Goal: Register for event/course

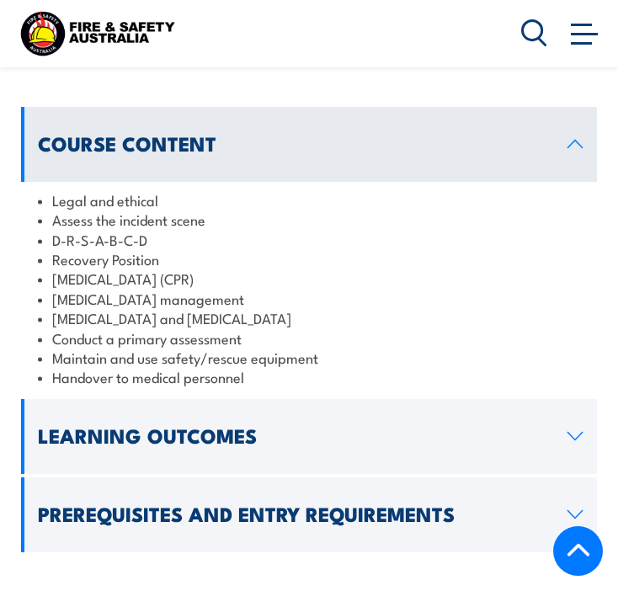
scroll to position [1607, 0]
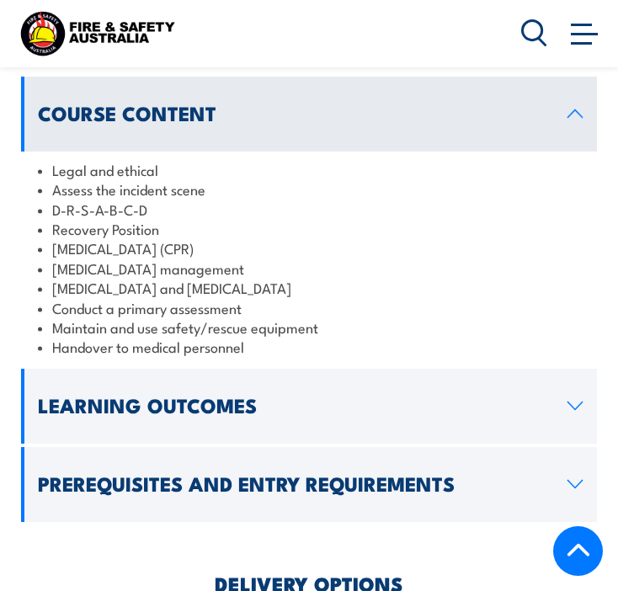
click at [292, 369] on link "Learning Outcomes" at bounding box center [309, 406] width 576 height 75
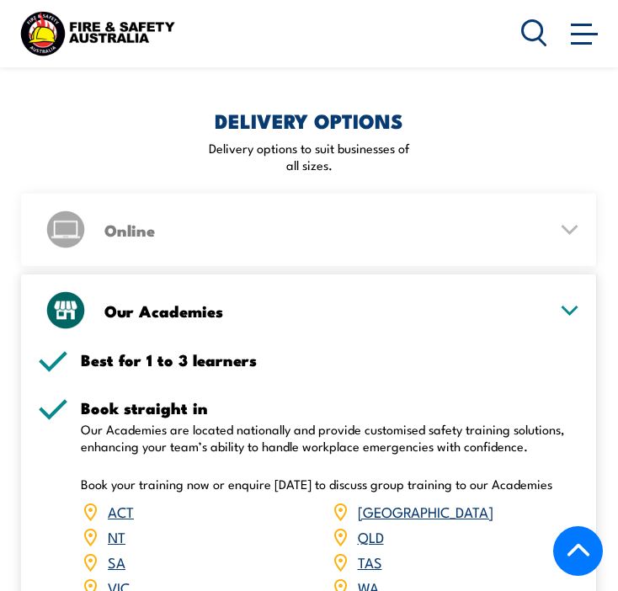
scroll to position [1956, 0]
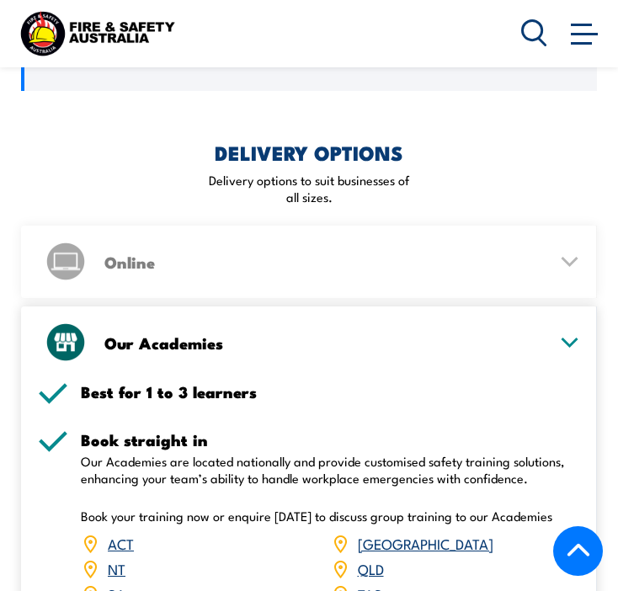
click at [189, 226] on div "Online" at bounding box center [309, 262] width 542 height 72
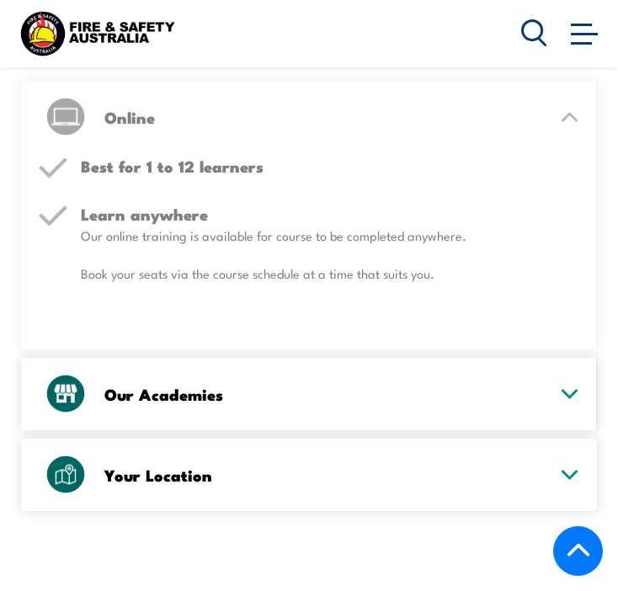
scroll to position [2106, 0]
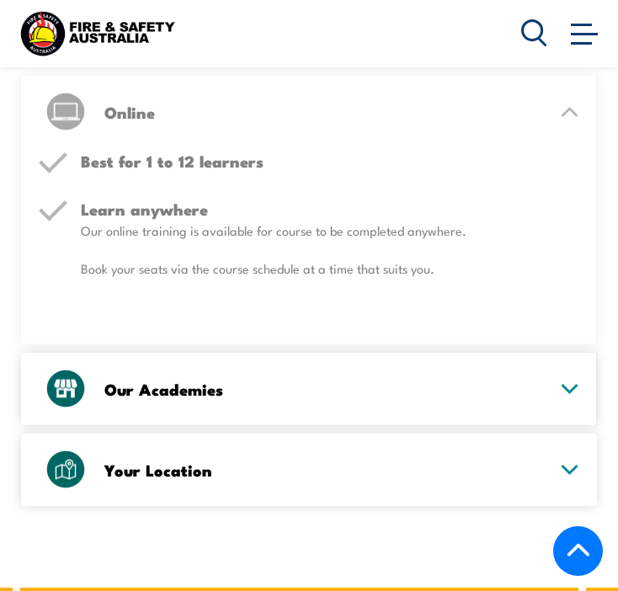
click at [225, 381] on h3 "Our Academies" at bounding box center [325, 388] width 442 height 15
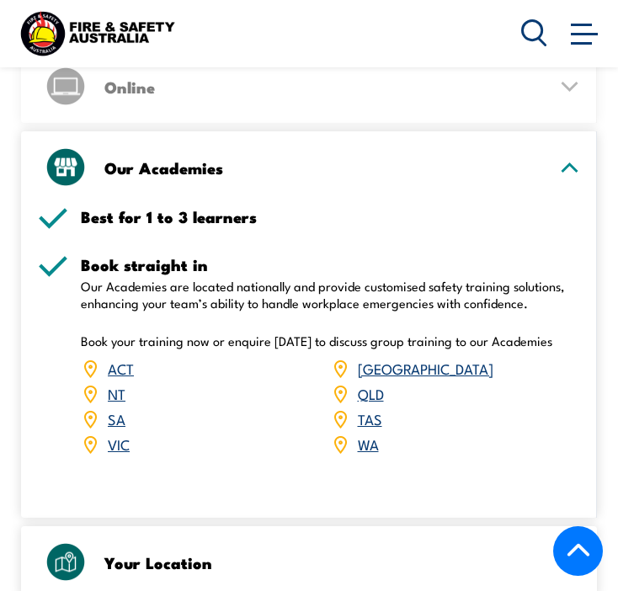
scroll to position [2132, 0]
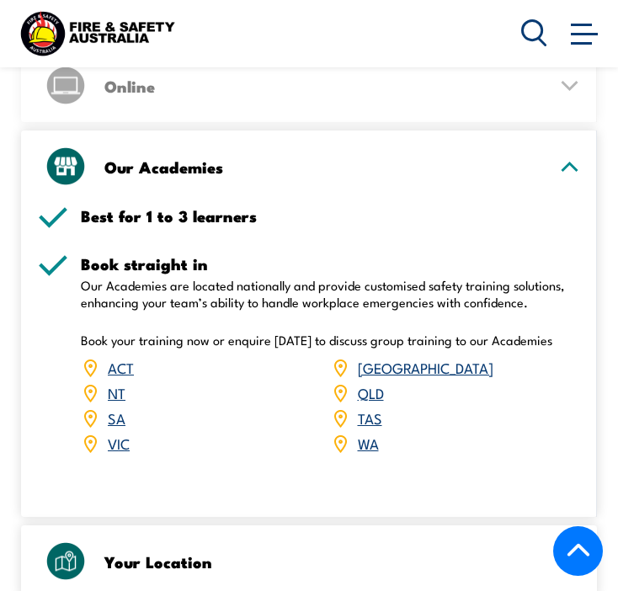
click at [367, 357] on link "[GEOGRAPHIC_DATA]" at bounding box center [426, 367] width 136 height 20
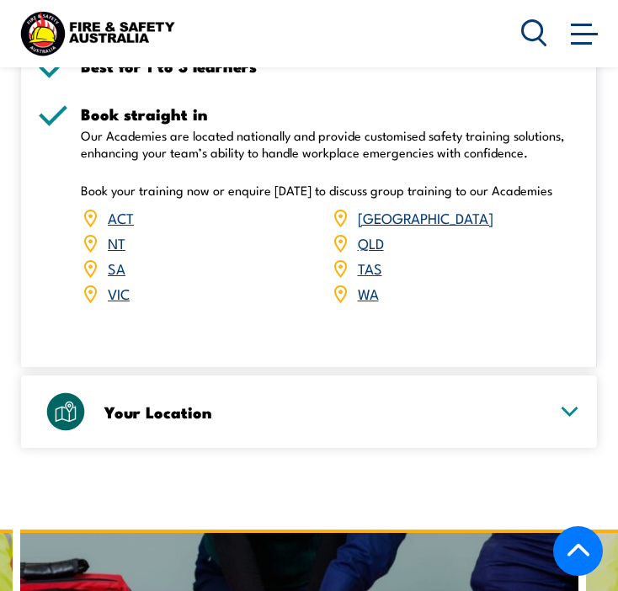
scroll to position [2400, 0]
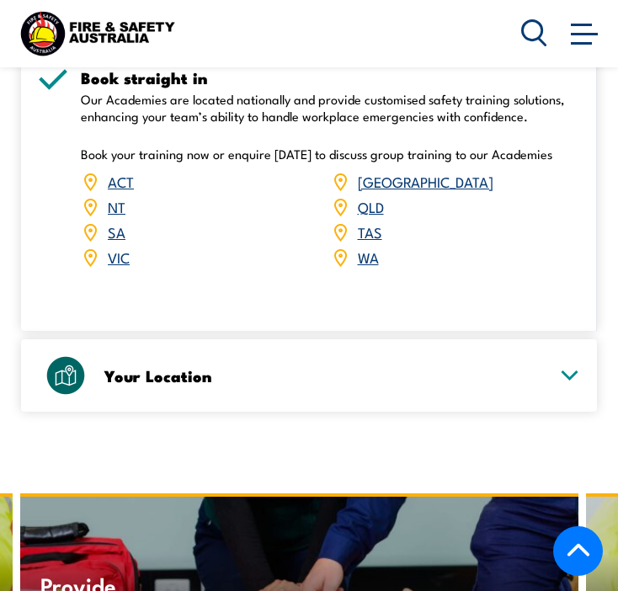
click at [368, 339] on div "Your Location" at bounding box center [309, 375] width 542 height 72
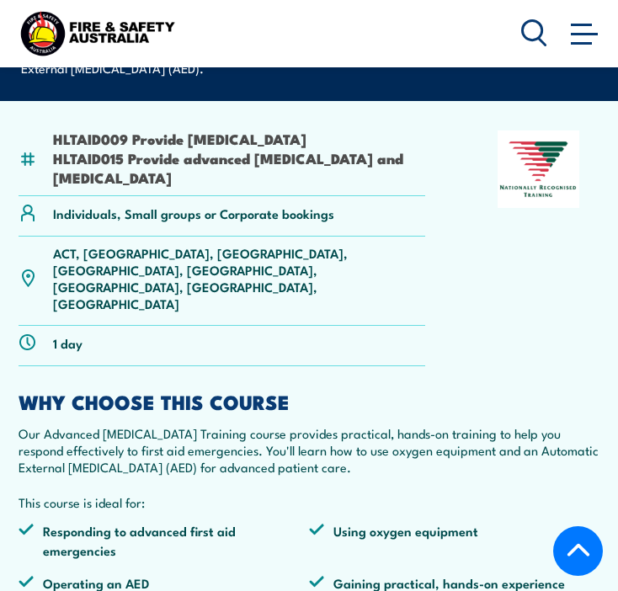
scroll to position [0, 0]
